Goal: Navigation & Orientation: Find specific page/section

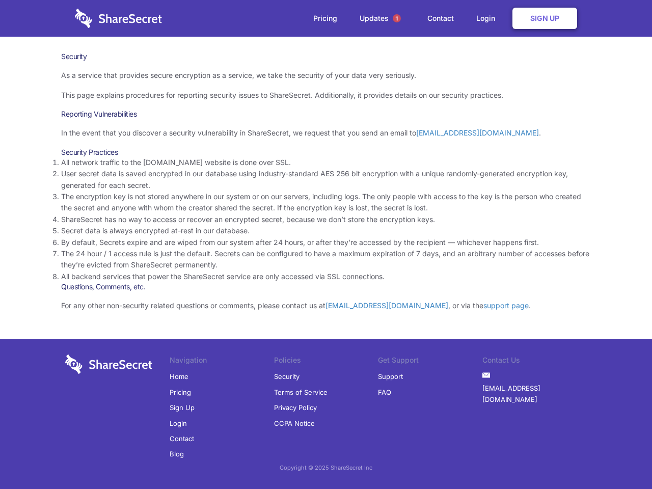
click at [326, 244] on li "By default, Secrets expire and are wiped from our system after 24 hours, or aft…" at bounding box center [325, 242] width 529 height 11
click at [397, 18] on span "1" at bounding box center [396, 18] width 8 height 8
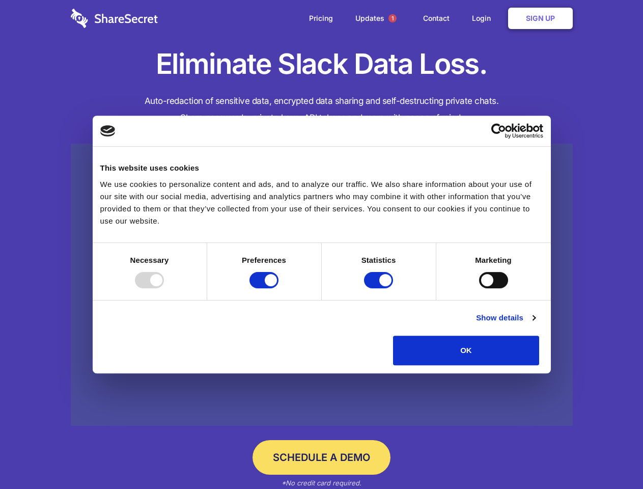
click at [164, 288] on div at bounding box center [149, 280] width 29 height 16
click at [278, 288] on input "Preferences" at bounding box center [263, 280] width 29 height 16
checkbox input "false"
click at [380, 288] on input "Statistics" at bounding box center [378, 280] width 29 height 16
checkbox input "false"
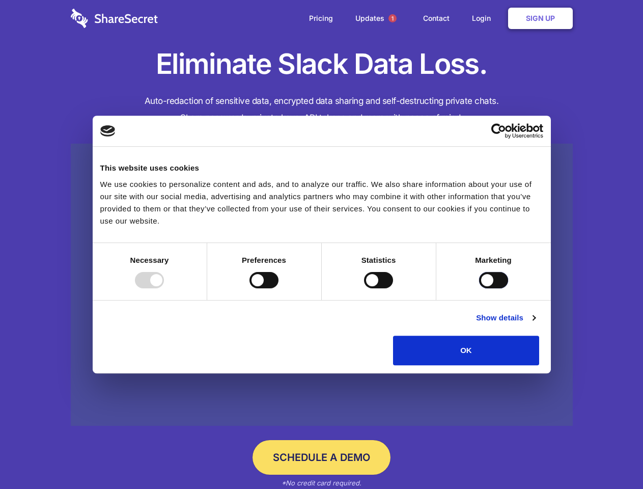
click at [479, 288] on input "Marketing" at bounding box center [493, 280] width 29 height 16
checkbox input "true"
click at [535, 324] on link "Show details" at bounding box center [505, 318] width 59 height 12
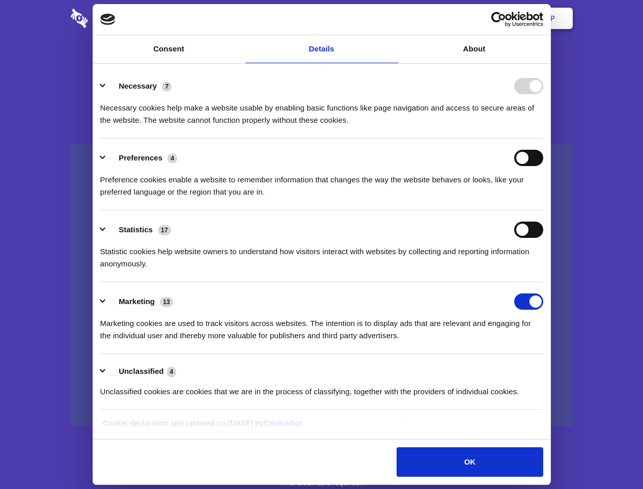
click at [543, 138] on li "Necessary 7 Necessary cookies help make a website usable by enabling basic func…" at bounding box center [321, 103] width 443 height 72
click at [392, 18] on span "1" at bounding box center [392, 18] width 8 height 8
